Goal: Check status: Check status

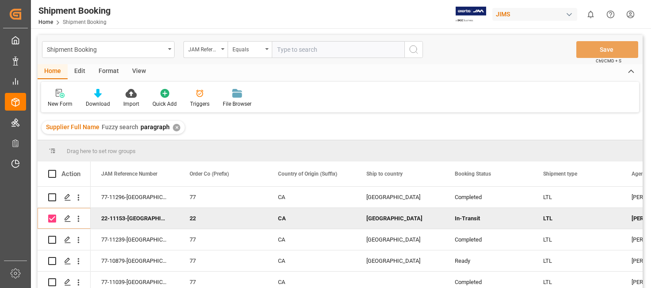
scroll to position [131, 0]
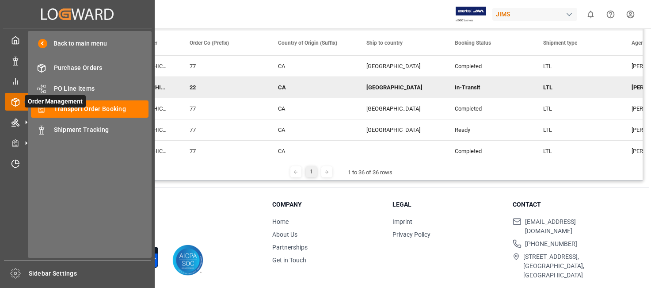
click at [83, 106] on span "Order Management" at bounding box center [55, 101] width 61 height 12
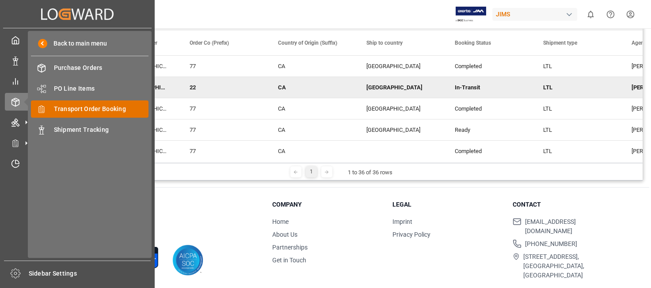
click at [93, 109] on span "Transport Order Booking" at bounding box center [101, 108] width 95 height 9
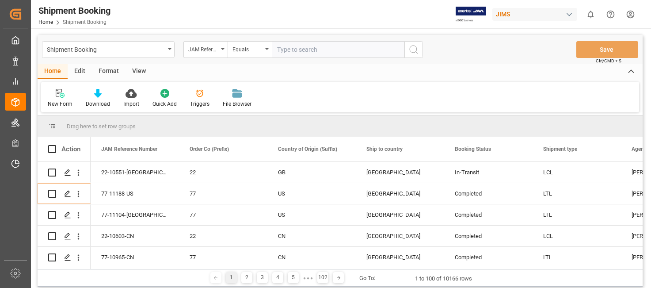
click at [303, 51] on input "text" at bounding box center [338, 49] width 132 height 17
type input "22-10323-GB"
drag, startPoint x: 413, startPoint y: 49, endPoint x: 450, endPoint y: 73, distance: 44.1
click at [413, 49] on icon "search button" at bounding box center [413, 49] width 11 height 11
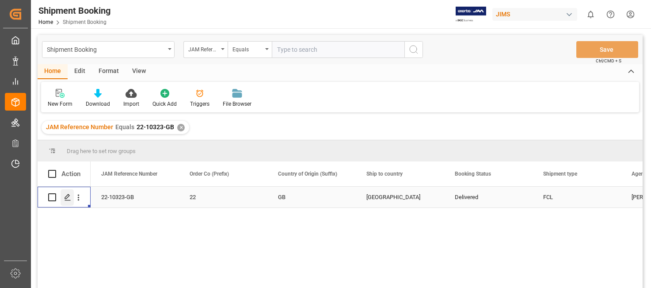
click at [67, 196] on polygon "Press SPACE to select this row." at bounding box center [67, 196] width 4 height 4
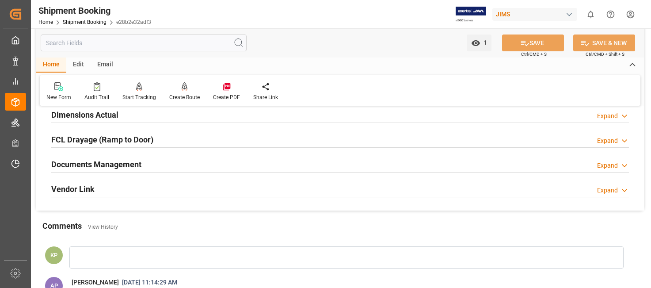
scroll to position [221, 0]
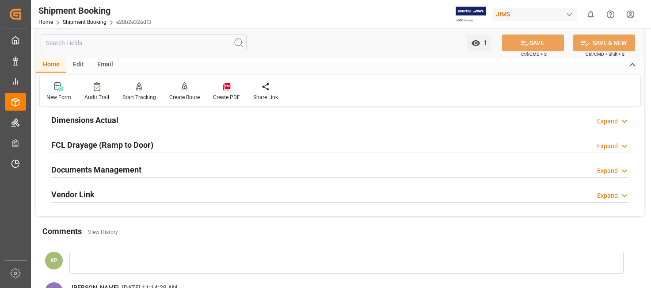
click at [607, 168] on div "Expand" at bounding box center [607, 170] width 21 height 9
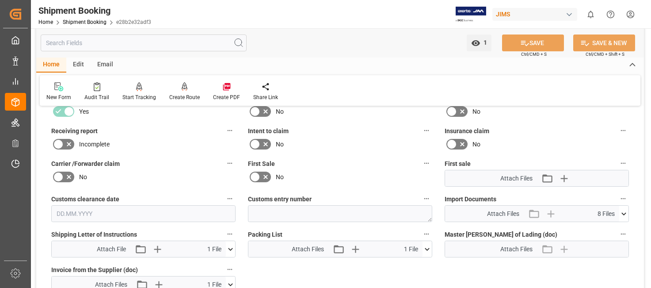
scroll to position [397, 0]
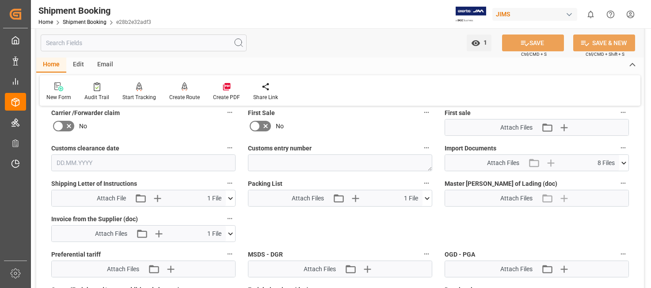
click at [231, 232] on icon at bounding box center [230, 233] width 9 height 9
click at [204, 249] on icon at bounding box center [206, 249] width 9 height 9
click at [631, 13] on html "Created by potrace 1.15, written by [PERSON_NAME] [DATE]-[DATE] Created by potr…" at bounding box center [325, 144] width 651 height 288
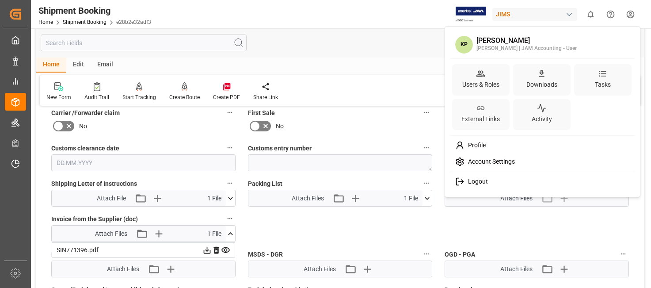
drag, startPoint x: 478, startPoint y: 180, endPoint x: 24, endPoint y: 225, distance: 456.2
click at [477, 180] on span "Logout" at bounding box center [475, 182] width 23 height 8
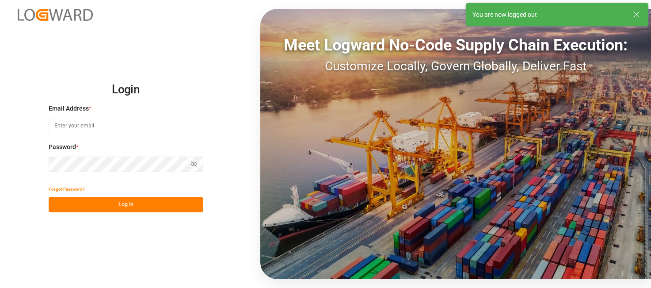
type input "[PERSON_NAME][EMAIL_ADDRESS][PERSON_NAME][DOMAIN_NAME]"
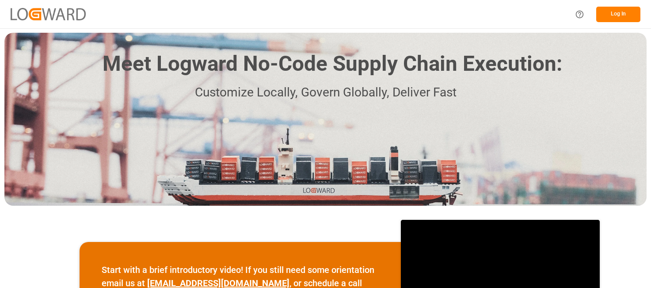
click at [617, 273] on div "Start with a brief introductory video! If you still need some orientation email…" at bounding box center [325, 286] width 651 height 152
click at [617, 11] on button "Log In" at bounding box center [618, 14] width 44 height 15
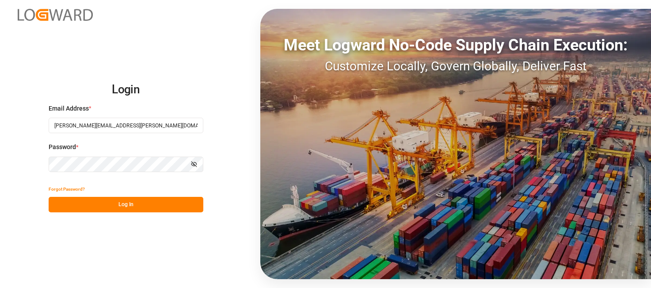
click at [144, 205] on button "Log In" at bounding box center [126, 204] width 155 height 15
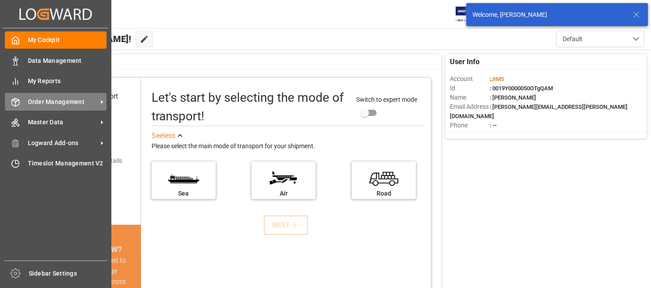
click at [71, 98] on span "Order Management" at bounding box center [63, 101] width 70 height 9
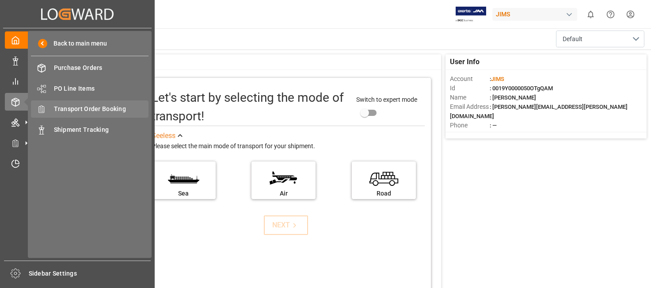
click at [106, 107] on span "Transport Order Booking" at bounding box center [101, 108] width 95 height 9
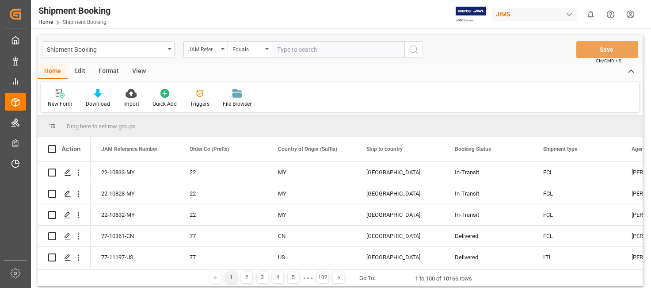
click at [310, 52] on input "text" at bounding box center [338, 49] width 132 height 17
type input "1"
type input "22-10323-GB"
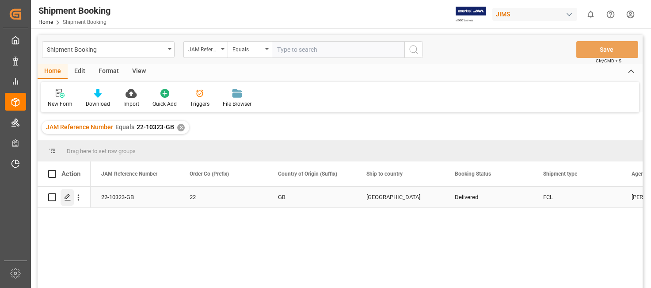
click at [70, 196] on icon "Press SPACE to select this row." at bounding box center [67, 196] width 7 height 7
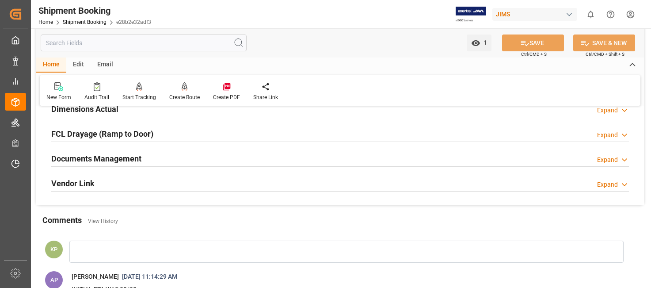
scroll to position [265, 0]
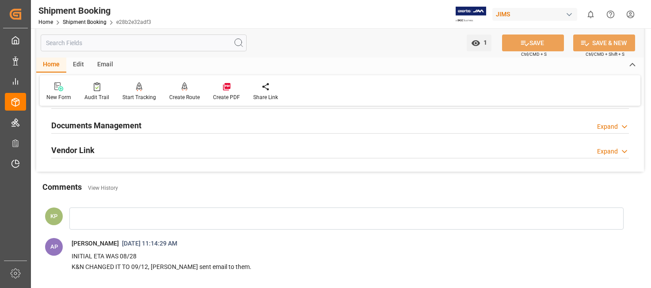
click at [612, 125] on div "Expand" at bounding box center [607, 126] width 21 height 9
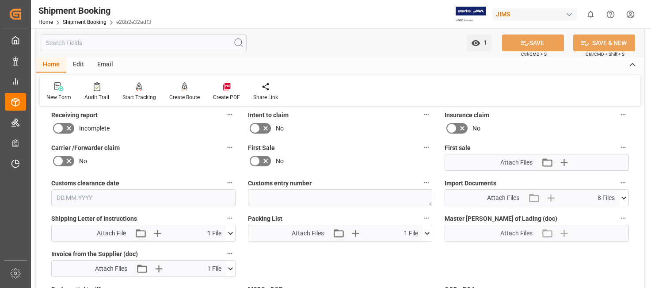
scroll to position [353, 0]
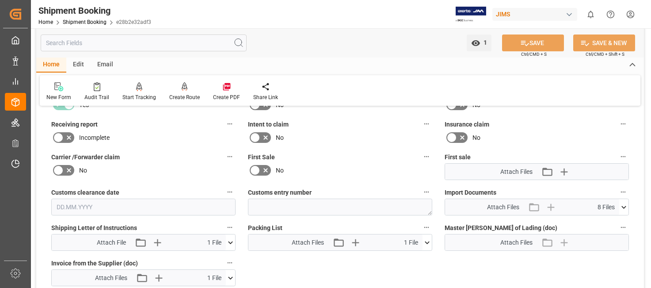
click at [623, 206] on icon at bounding box center [623, 206] width 9 height 9
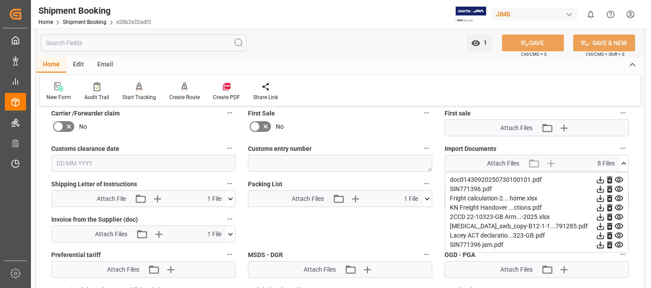
scroll to position [397, 0]
click at [362, 222] on div "Quote Ready In-Transit Delivered Completed Cancelled References Expand JAM Refe…" at bounding box center [339, 68] width 607 height 704
click at [425, 198] on icon at bounding box center [426, 197] width 9 height 9
click at [402, 213] on icon at bounding box center [403, 214] width 9 height 9
click at [631, 15] on html "Created by potrace 1.15, written by [PERSON_NAME] [DATE]-[DATE] Created by potr…" at bounding box center [325, 144] width 651 height 288
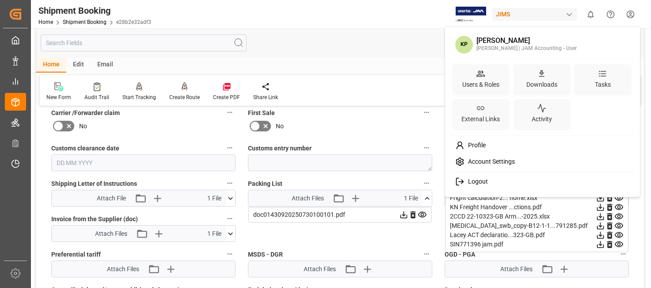
click at [478, 180] on span "Logout" at bounding box center [475, 182] width 23 height 8
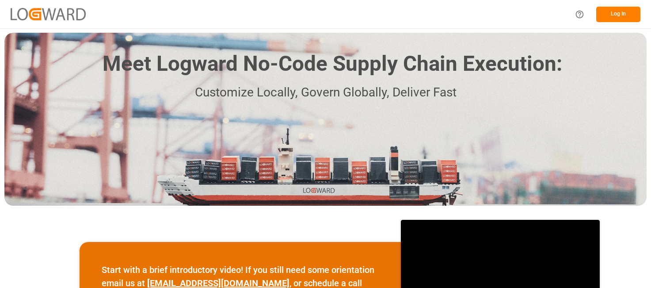
click at [617, 14] on button "Log In" at bounding box center [618, 14] width 44 height 15
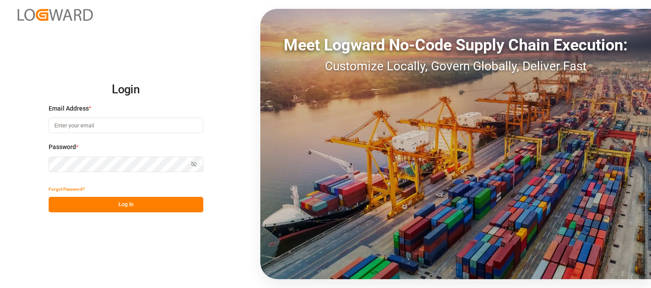
type input "[PERSON_NAME][EMAIL_ADDRESS][PERSON_NAME][DOMAIN_NAME]"
click at [159, 206] on button "Log In" at bounding box center [126, 204] width 155 height 15
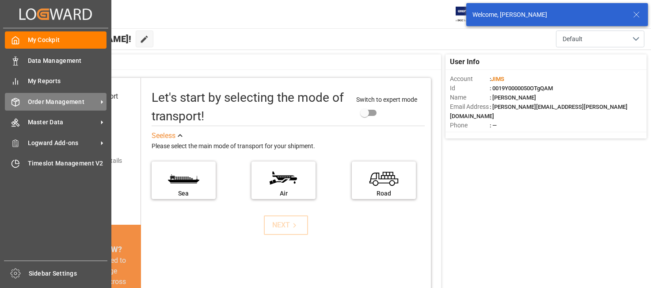
click at [74, 100] on span "Order Management" at bounding box center [63, 101] width 70 height 9
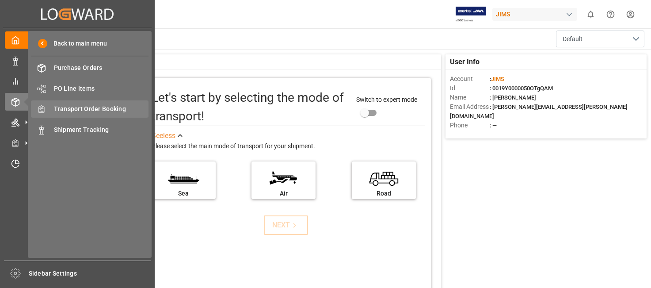
click at [113, 106] on span "Transport Order Booking" at bounding box center [101, 108] width 95 height 9
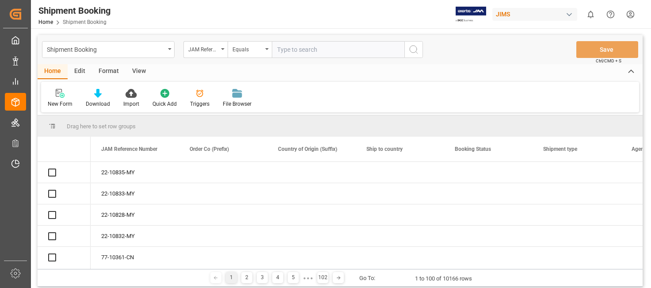
click at [320, 49] on input "text" at bounding box center [338, 49] width 132 height 17
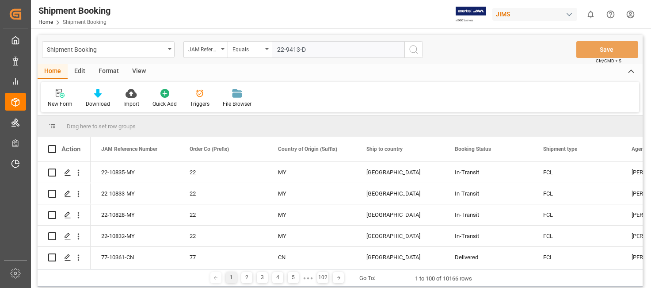
type input "22-9413-DE"
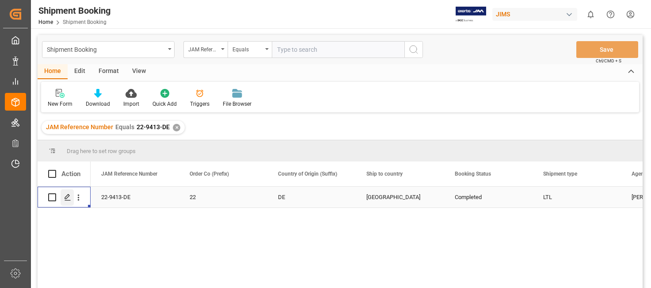
click at [67, 196] on icon "Press SPACE to select this row." at bounding box center [67, 196] width 7 height 7
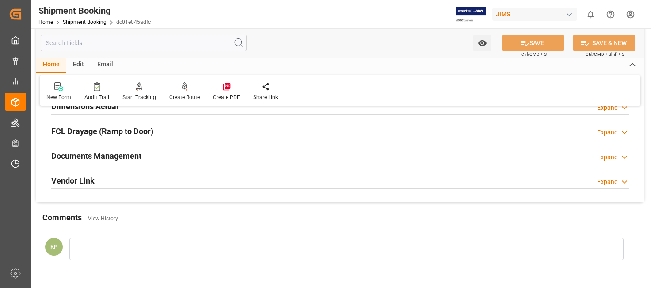
scroll to position [221, 0]
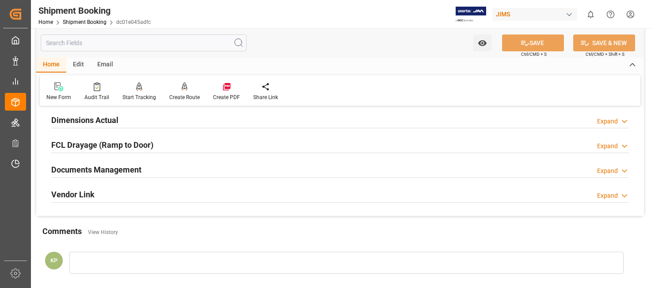
click at [606, 168] on div "Expand" at bounding box center [607, 170] width 21 height 9
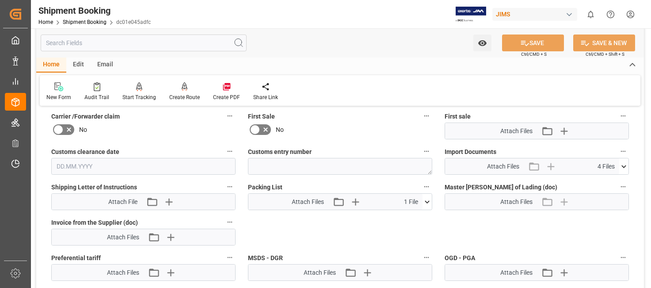
scroll to position [397, 0]
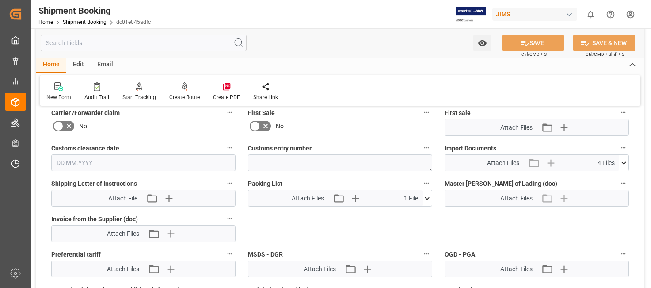
click at [624, 163] on icon at bounding box center [623, 162] width 5 height 3
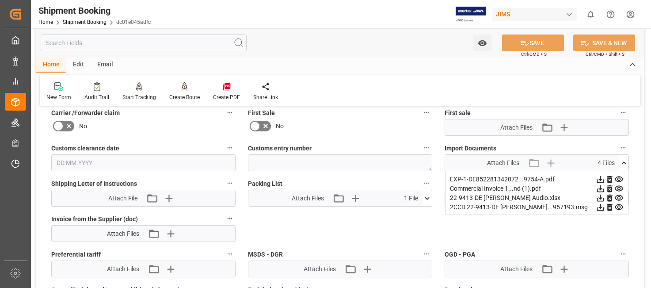
click at [599, 178] on icon at bounding box center [599, 178] width 9 height 9
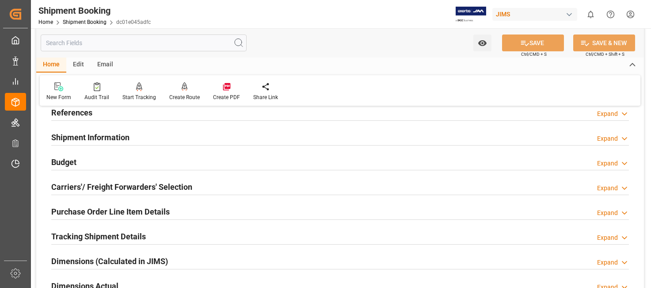
scroll to position [0, 0]
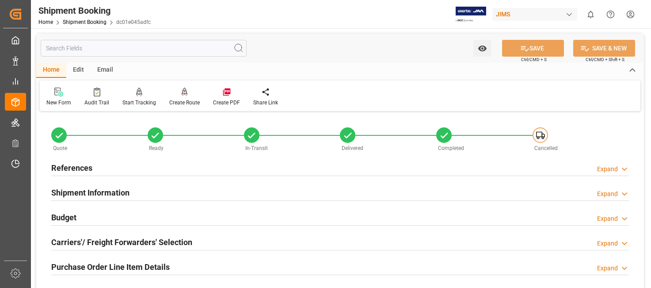
click at [629, 14] on html "Created by potrace 1.15, written by Peter Selinger 2001-2017 Created by potrace…" at bounding box center [325, 144] width 651 height 288
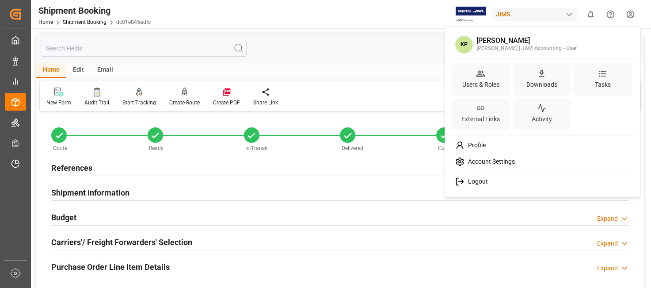
click at [475, 182] on span "Logout" at bounding box center [475, 182] width 23 height 8
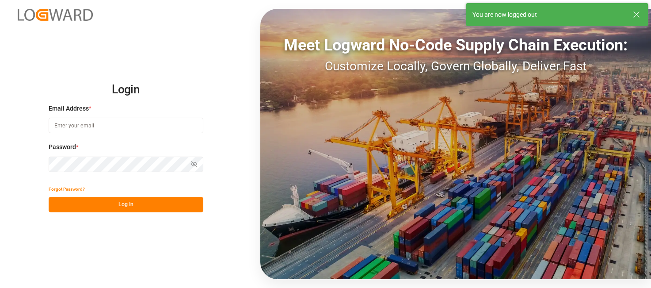
type input "[PERSON_NAME][EMAIL_ADDRESS][PERSON_NAME][DOMAIN_NAME]"
